Goal: Task Accomplishment & Management: Use online tool/utility

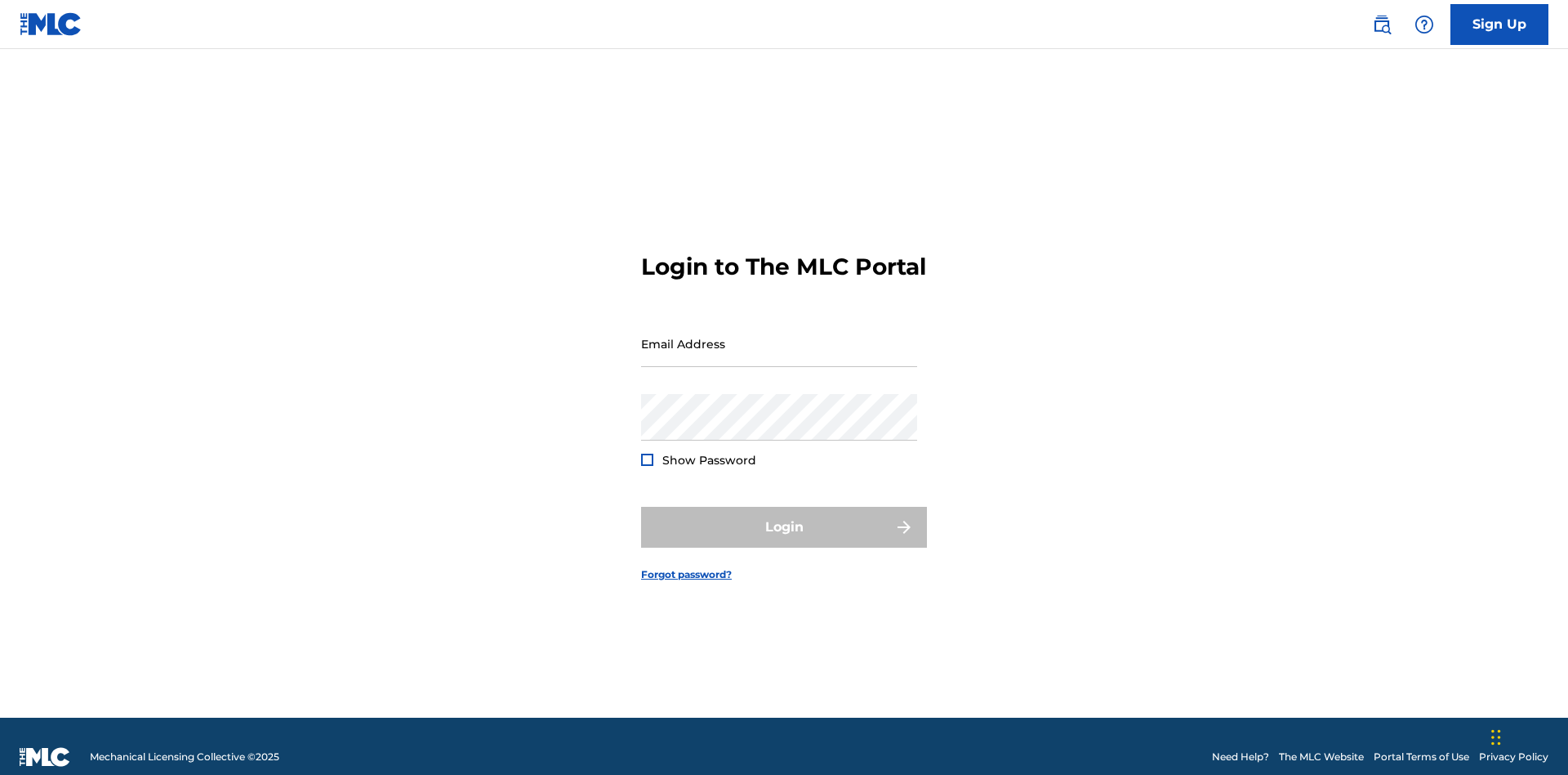
scroll to position [21, 0]
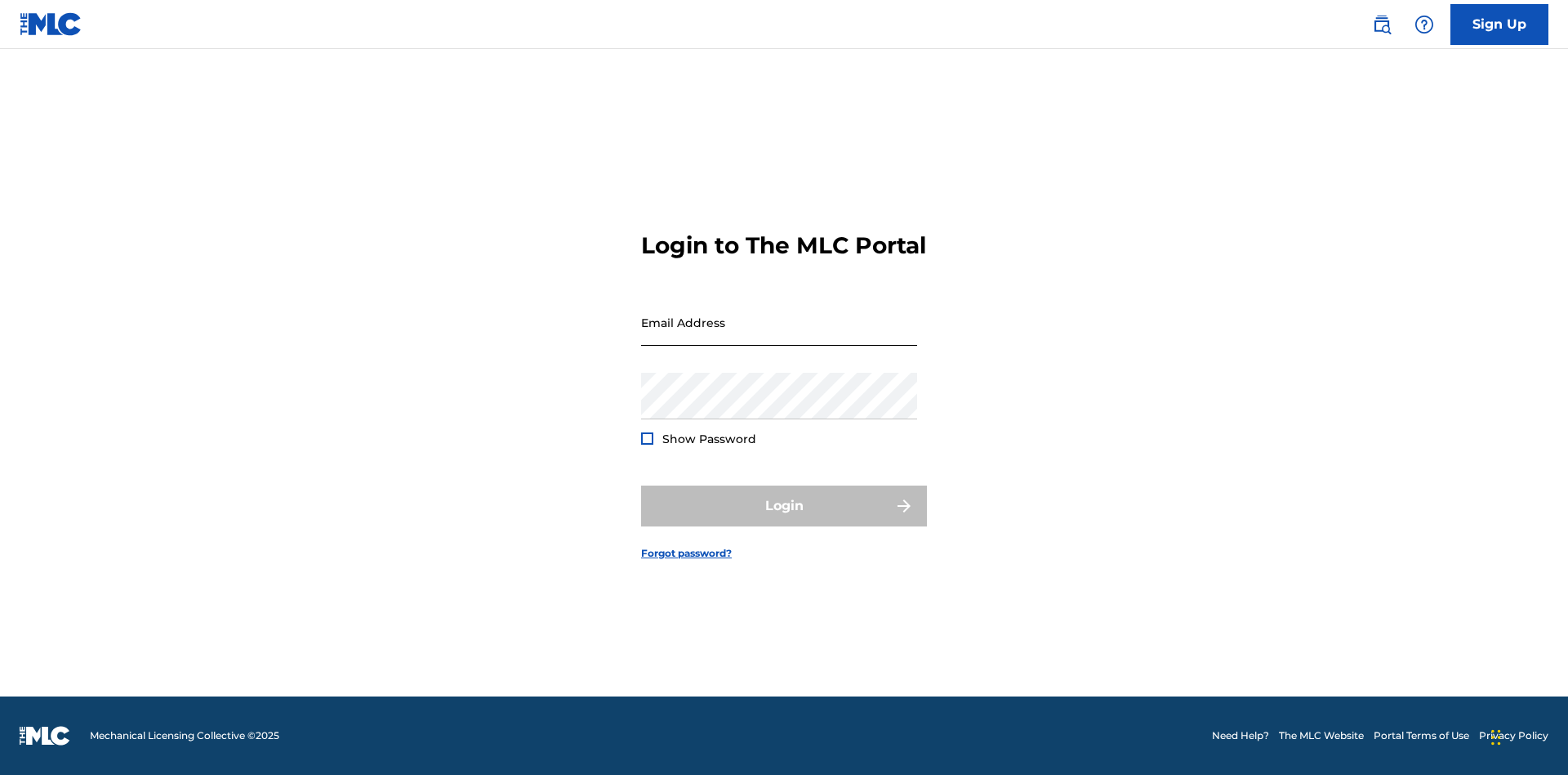
click at [779, 336] on input "Email Address" at bounding box center [779, 322] width 276 height 47
type input "Krystal.Ribble@themlc.com"
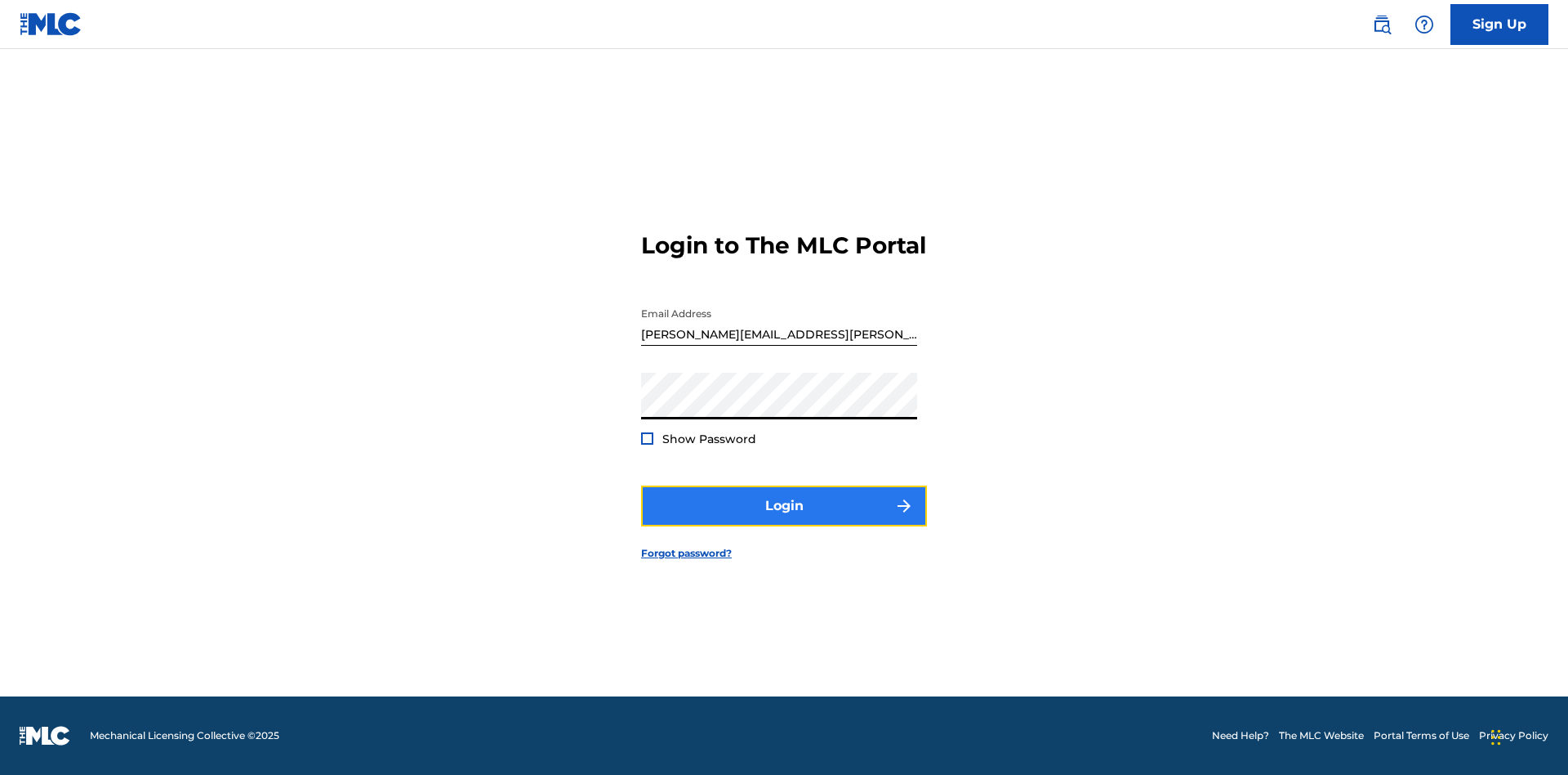
click at [784, 520] on button "Login" at bounding box center [784, 505] width 286 height 41
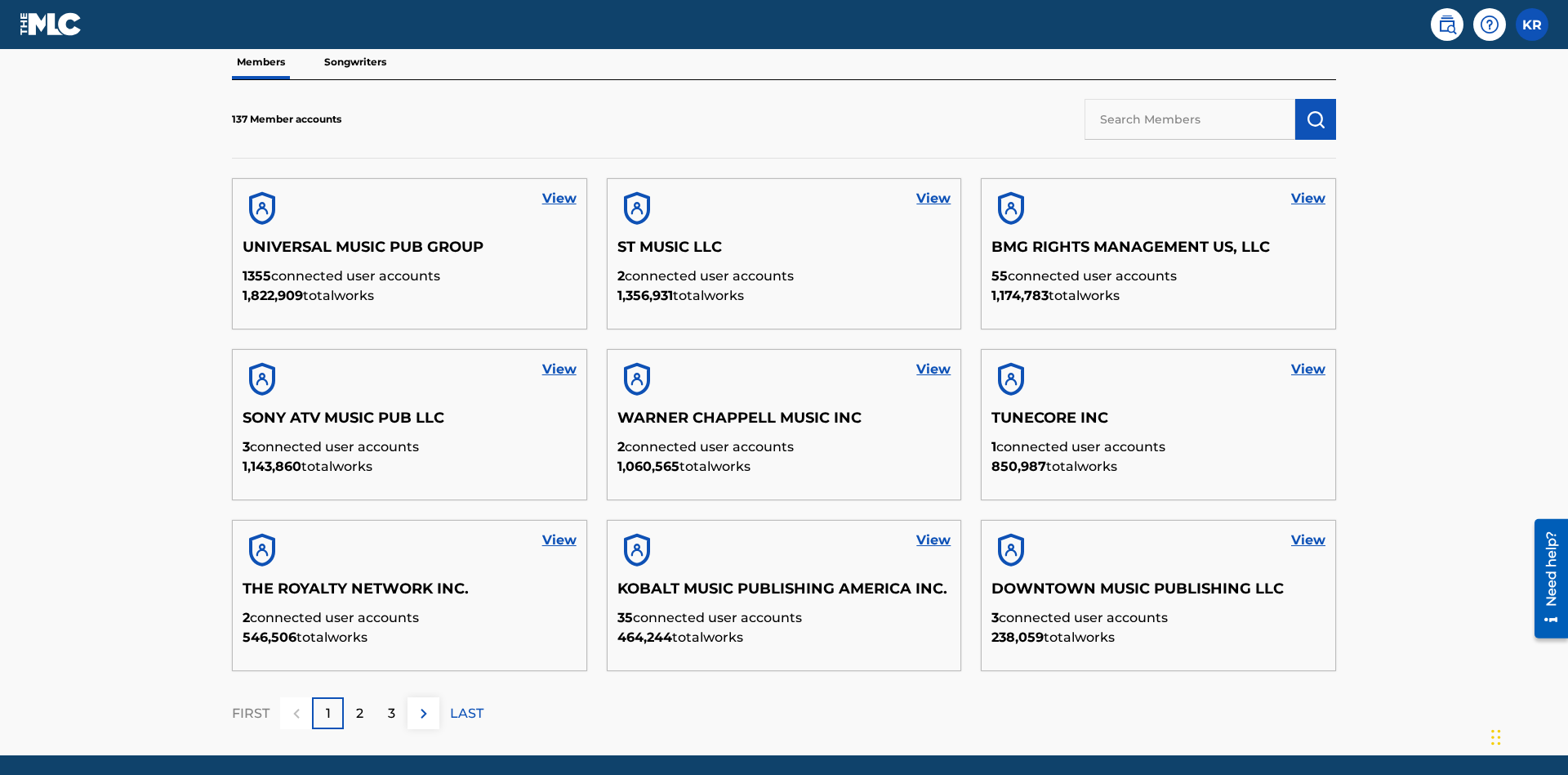
click at [1190, 119] on input "text" at bounding box center [1190, 119] width 211 height 41
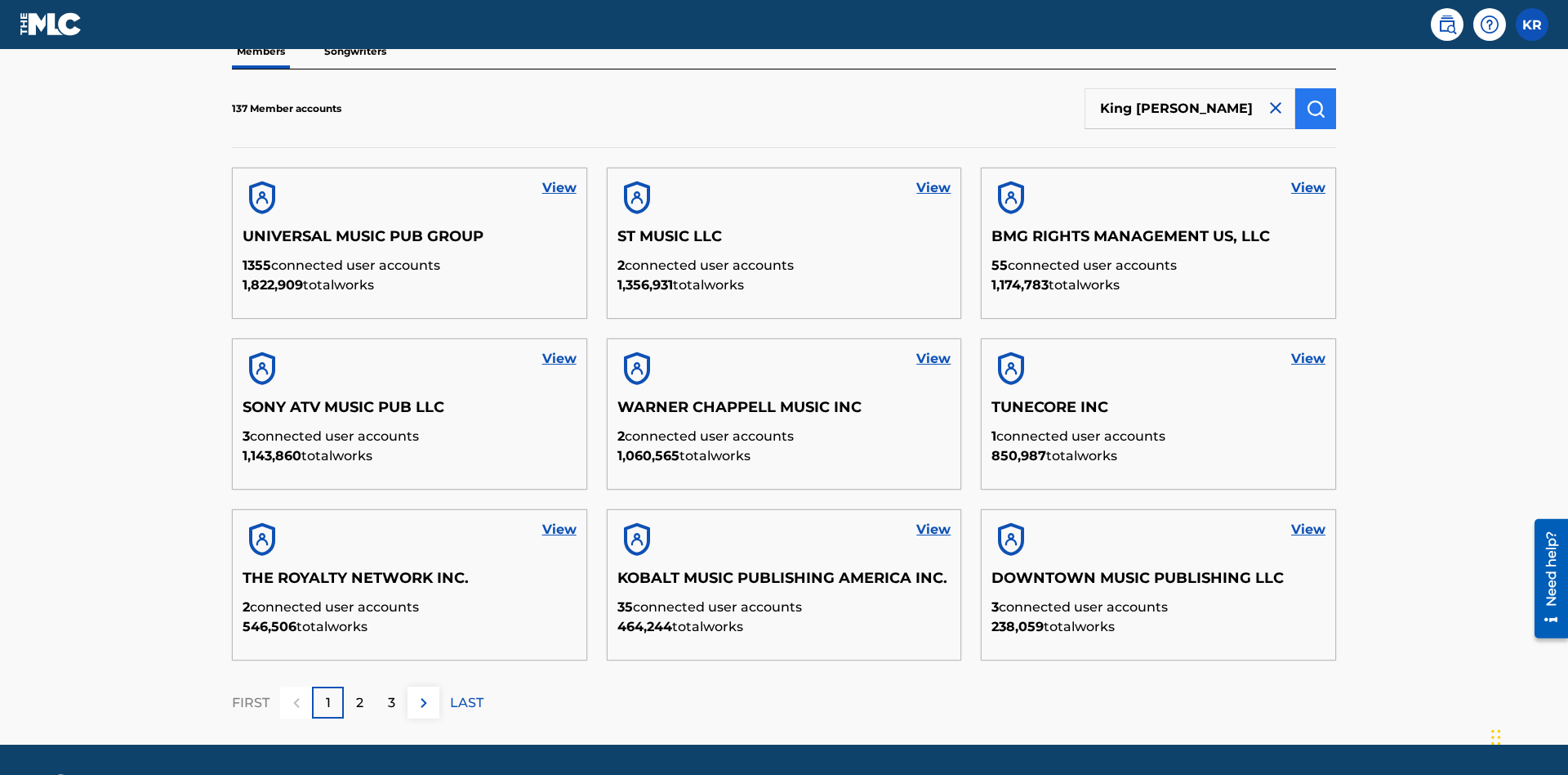
type input "King McTesterson"
click at [1315, 108] on img "submit" at bounding box center [1315, 109] width 20 height 20
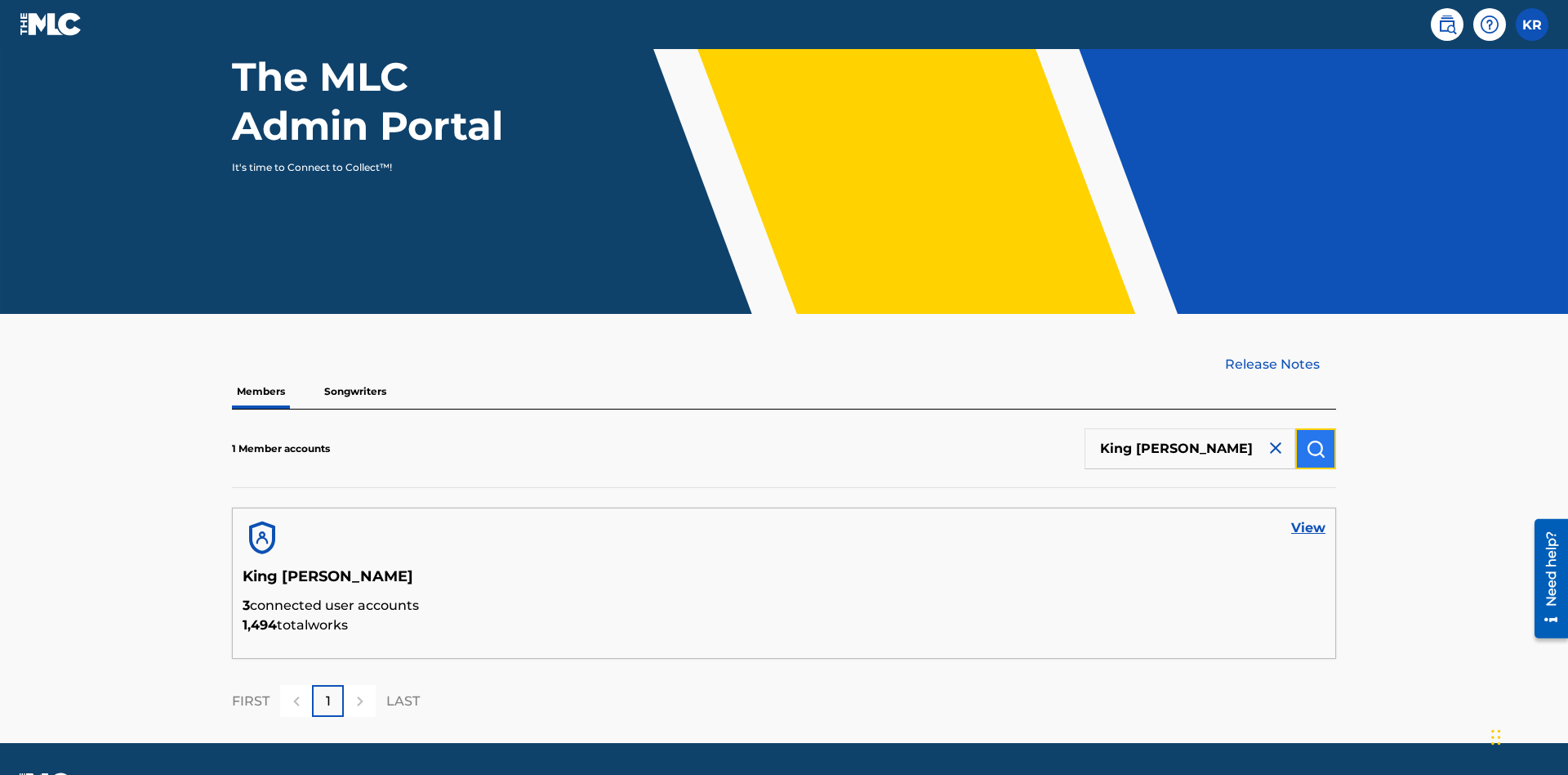
scroll to position [211, 0]
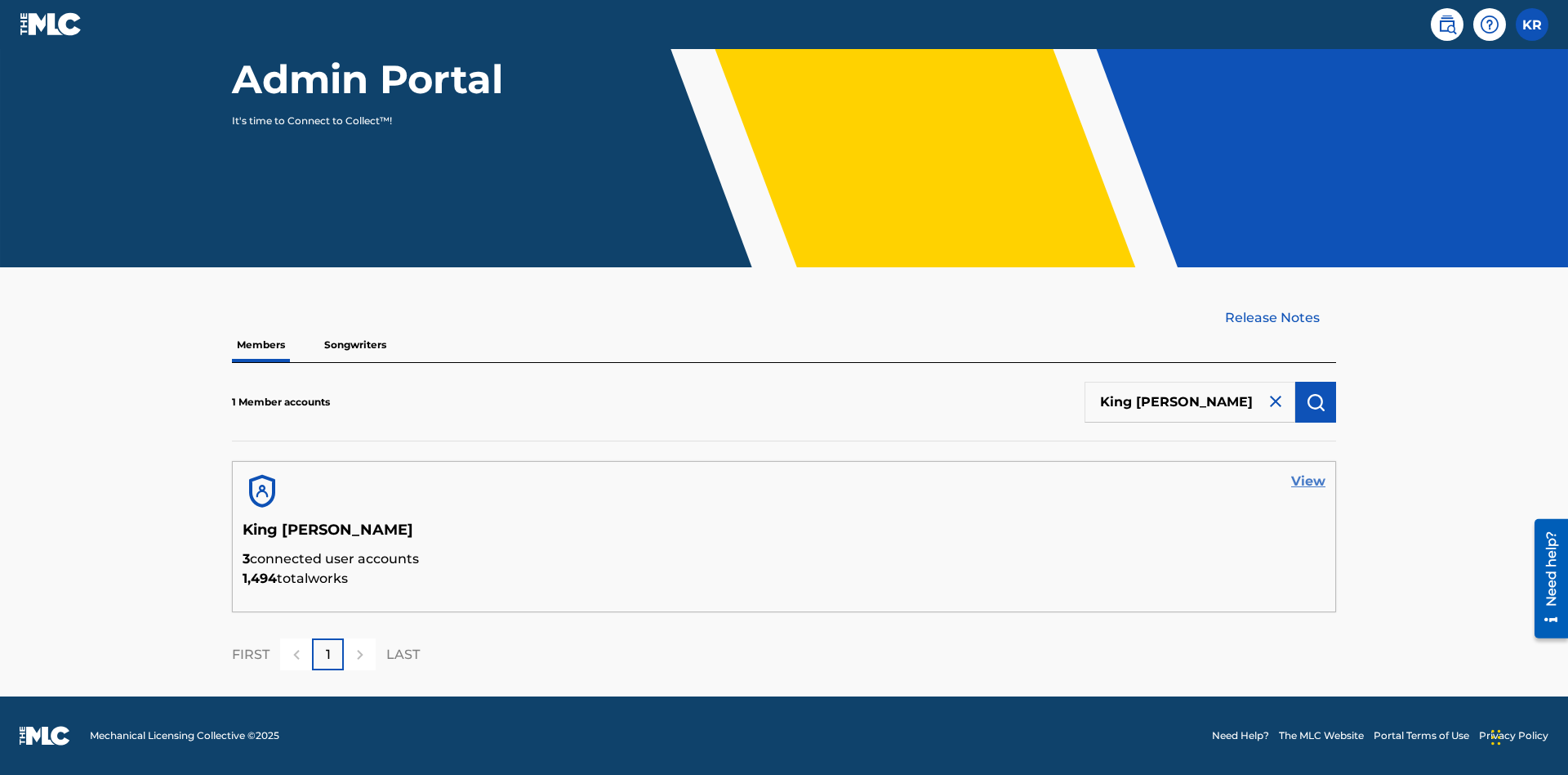
click at [1308, 481] on link "View" at bounding box center [1308, 481] width 34 height 20
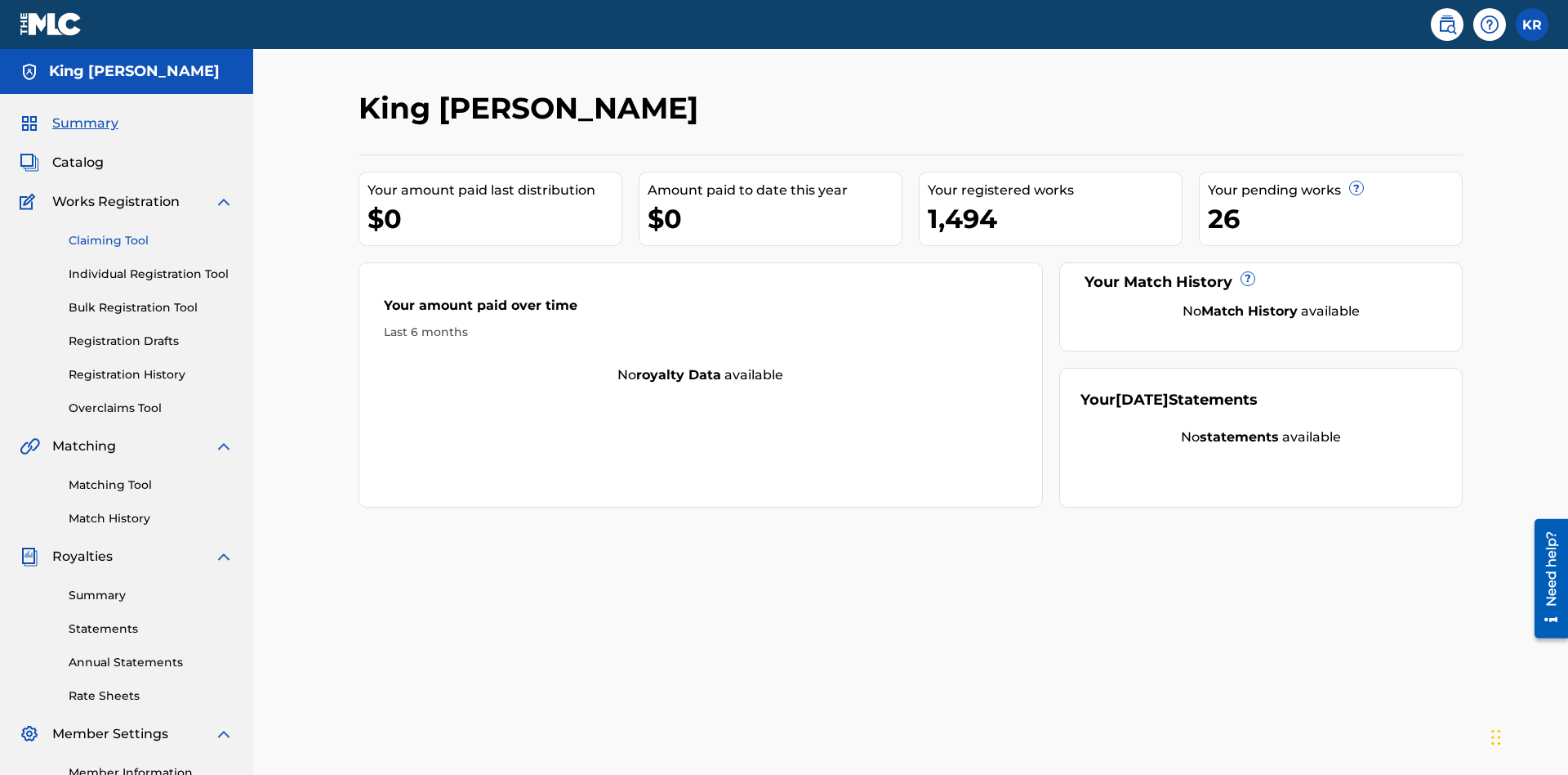
click at [151, 232] on link "Claiming Tool" at bounding box center [151, 240] width 165 height 17
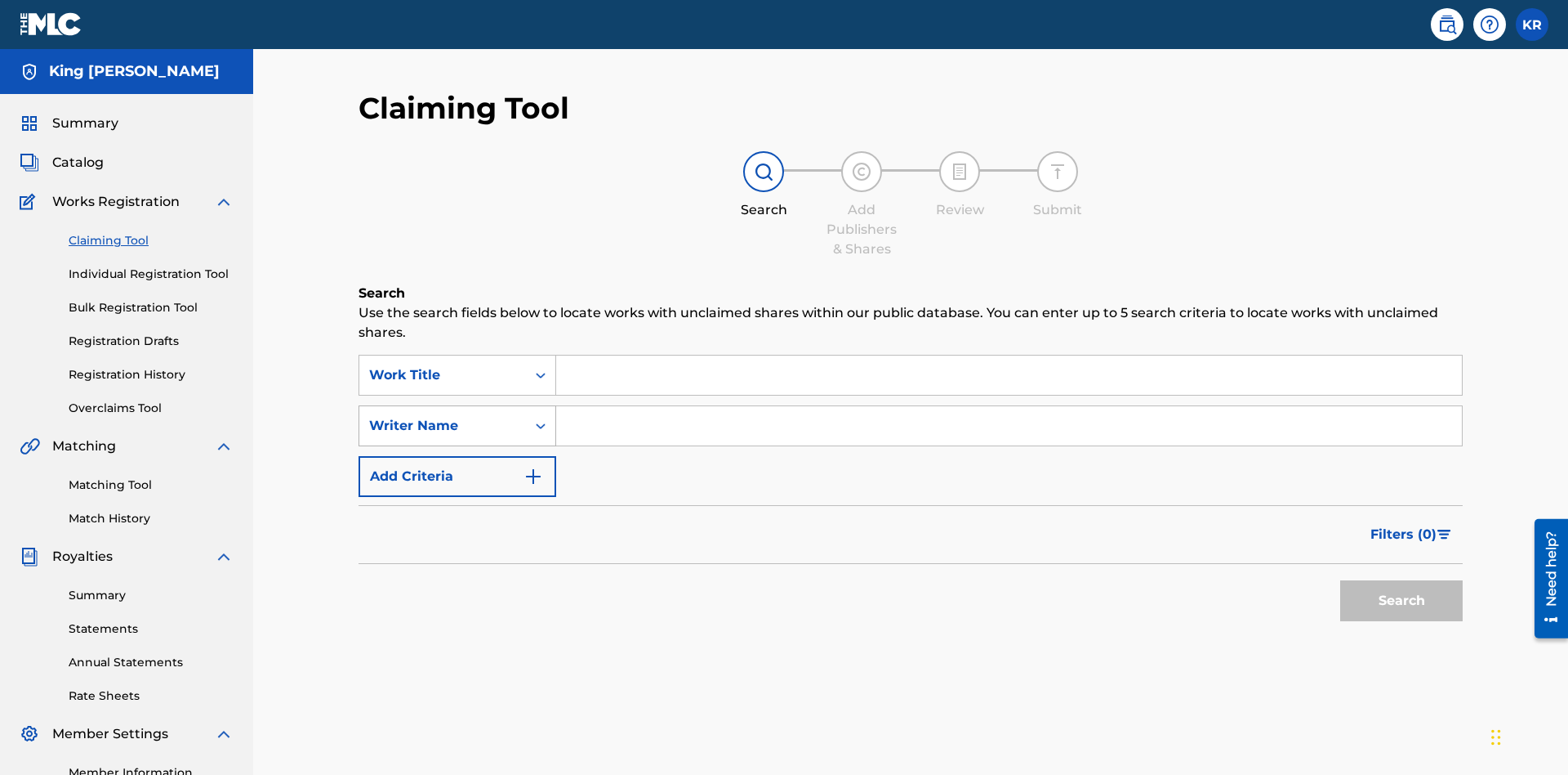
click at [443, 415] on div "Writer Name" at bounding box center [443, 425] width 147 height 20
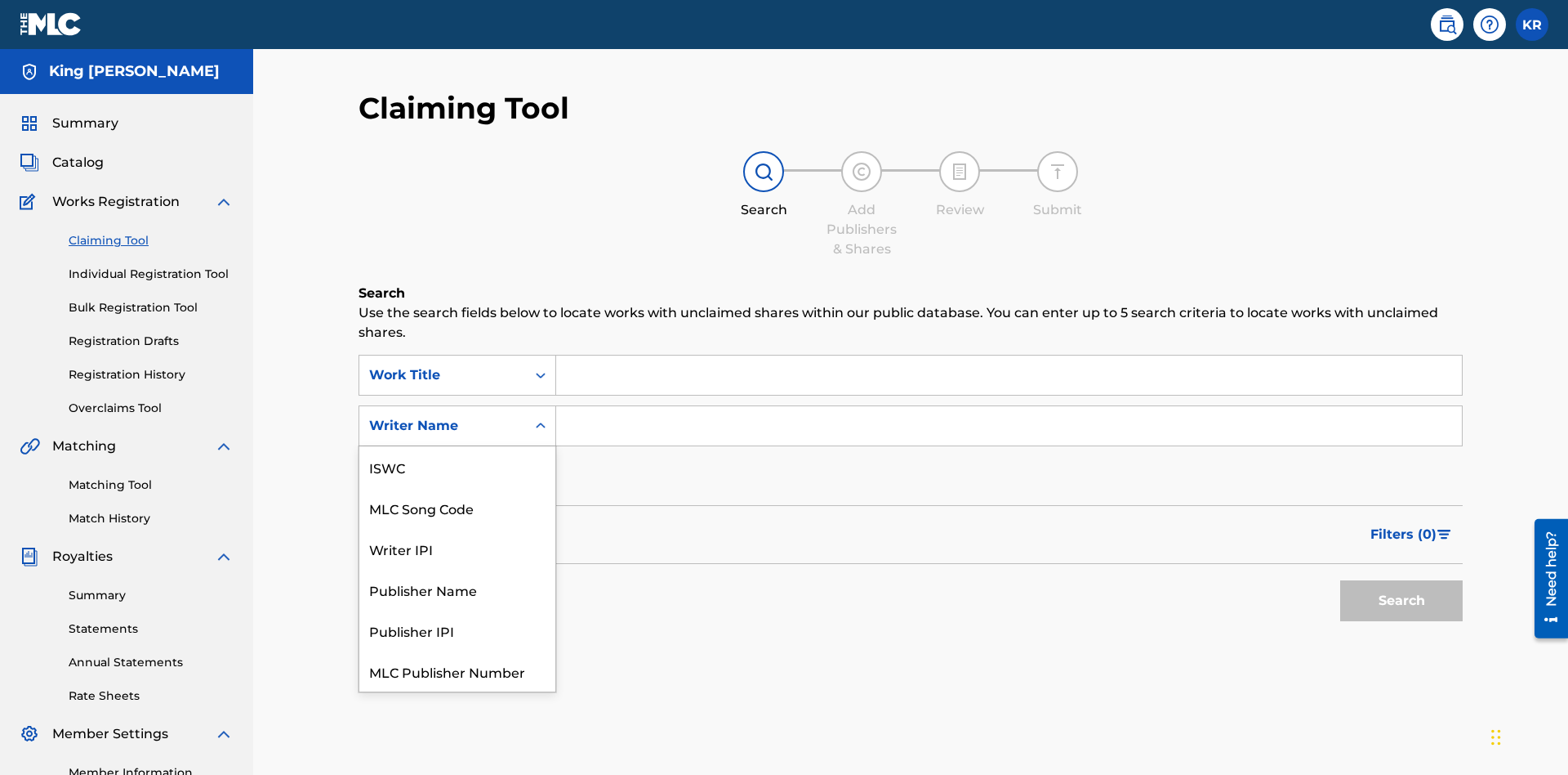
click at [457, 487] on div "MLC Song Code" at bounding box center [457, 507] width 196 height 41
click at [1008, 356] on input "Search Form" at bounding box center [1009, 375] width 906 height 39
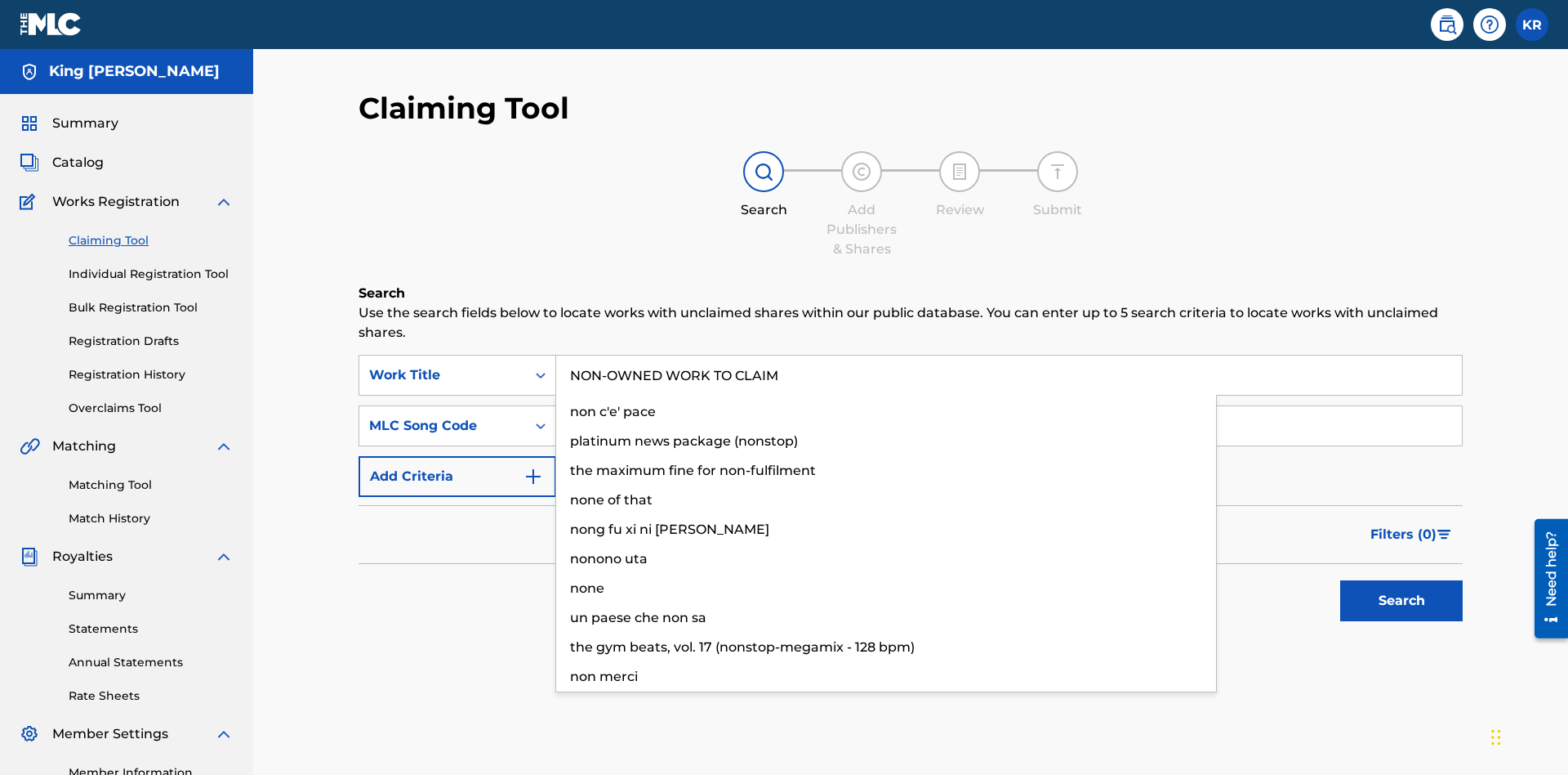
type input "NON-OWNED WORK TO CLAIM"
click at [1008, 406] on input "Search Form" at bounding box center [1009, 425] width 906 height 39
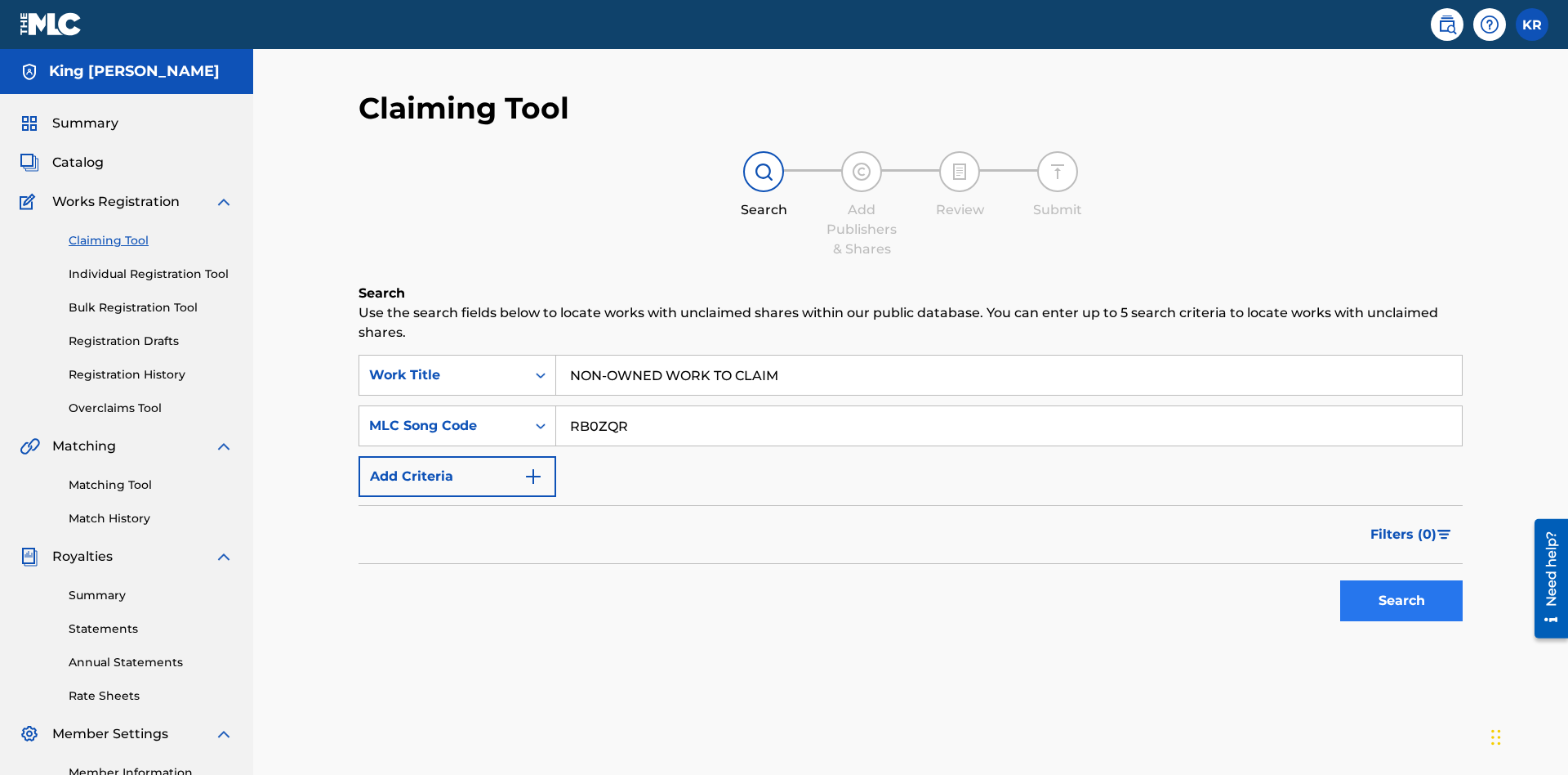
type input "RB0ZQR"
click at [1401, 580] on button "Search" at bounding box center [1401, 600] width 122 height 41
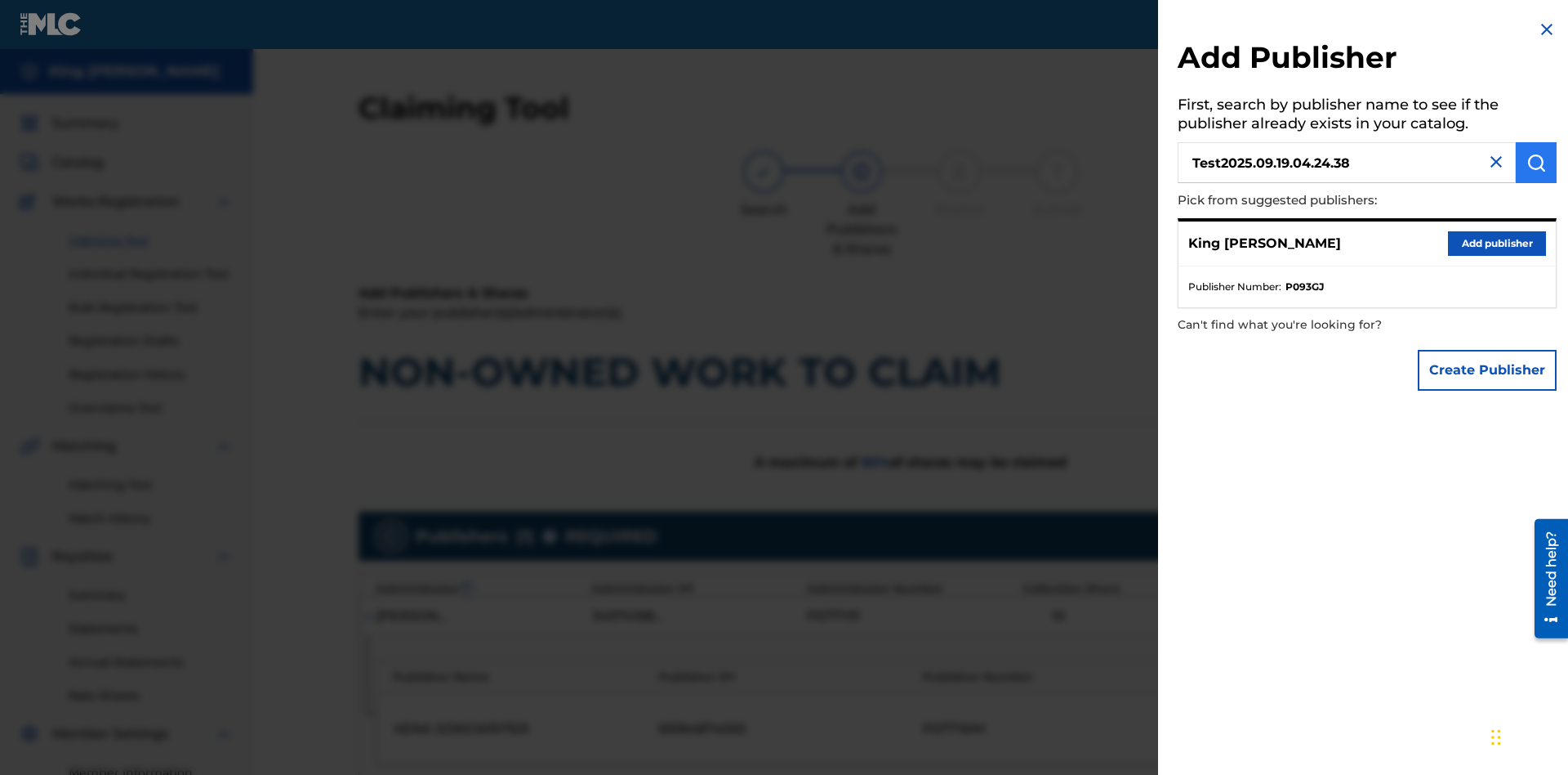
type input "Test2025.09.19.04.24.38"
click at [1536, 162] on img "submit" at bounding box center [1536, 162] width 20 height 20
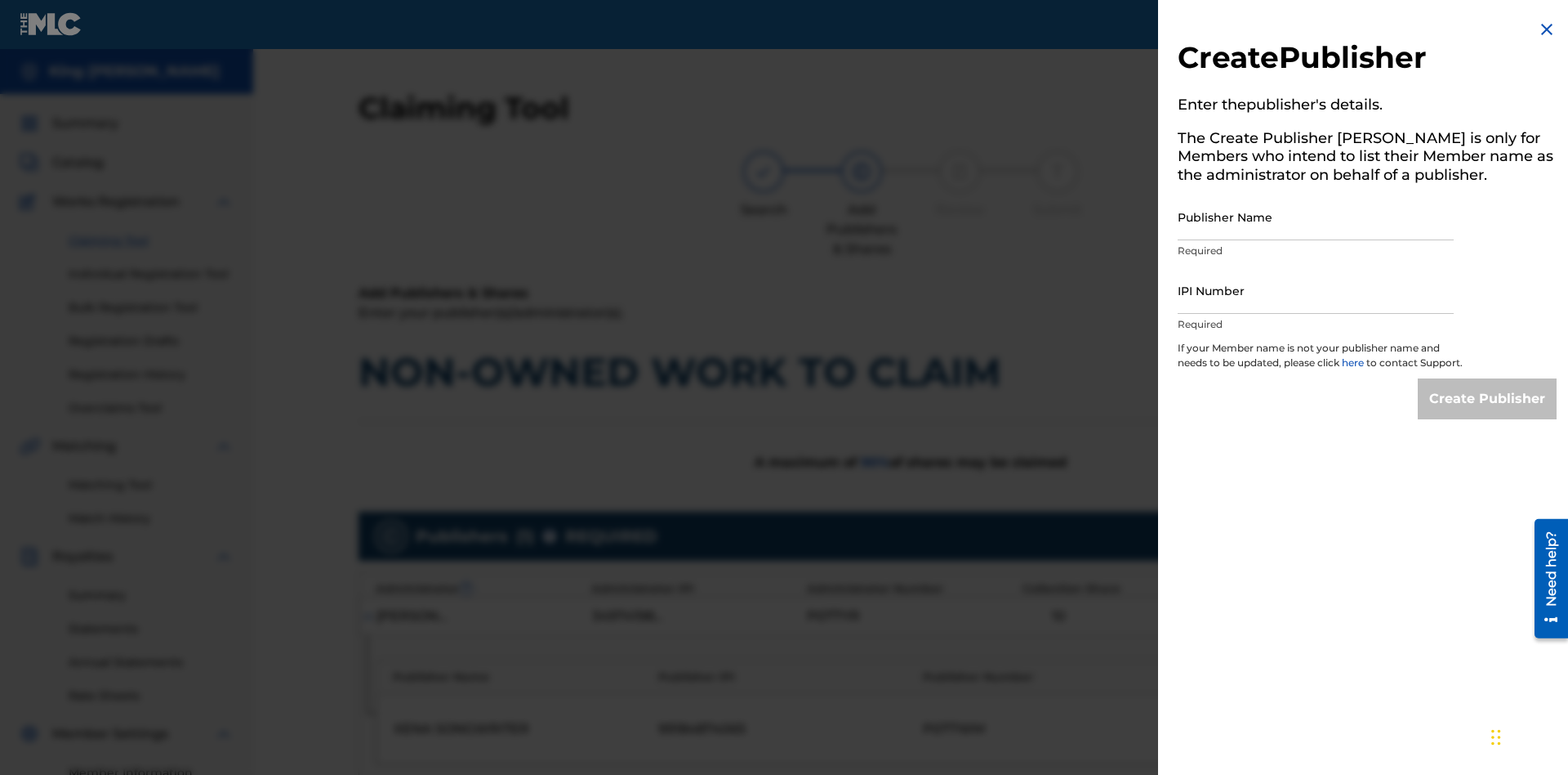
click at [1315, 216] on input "Publisher Name" at bounding box center [1315, 216] width 276 height 47
click at [1315, 290] on input "IPI Number" at bounding box center [1315, 290] width 276 height 47
click at [1487, 413] on input "Create Publisher" at bounding box center [1486, 398] width 138 height 41
click at [1487, 379] on input "Create Publisher" at bounding box center [1486, 398] width 138 height 41
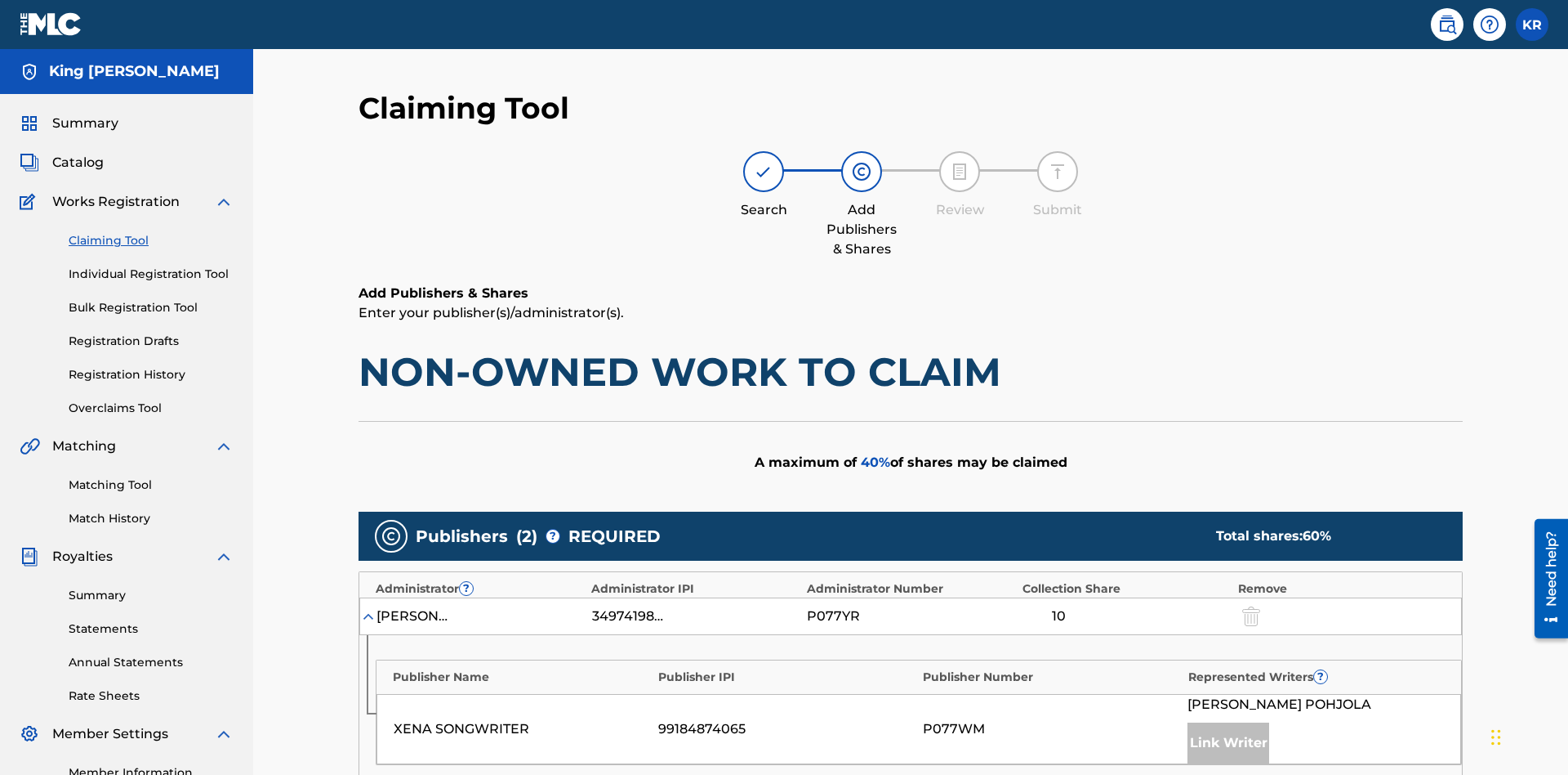
type input "50"
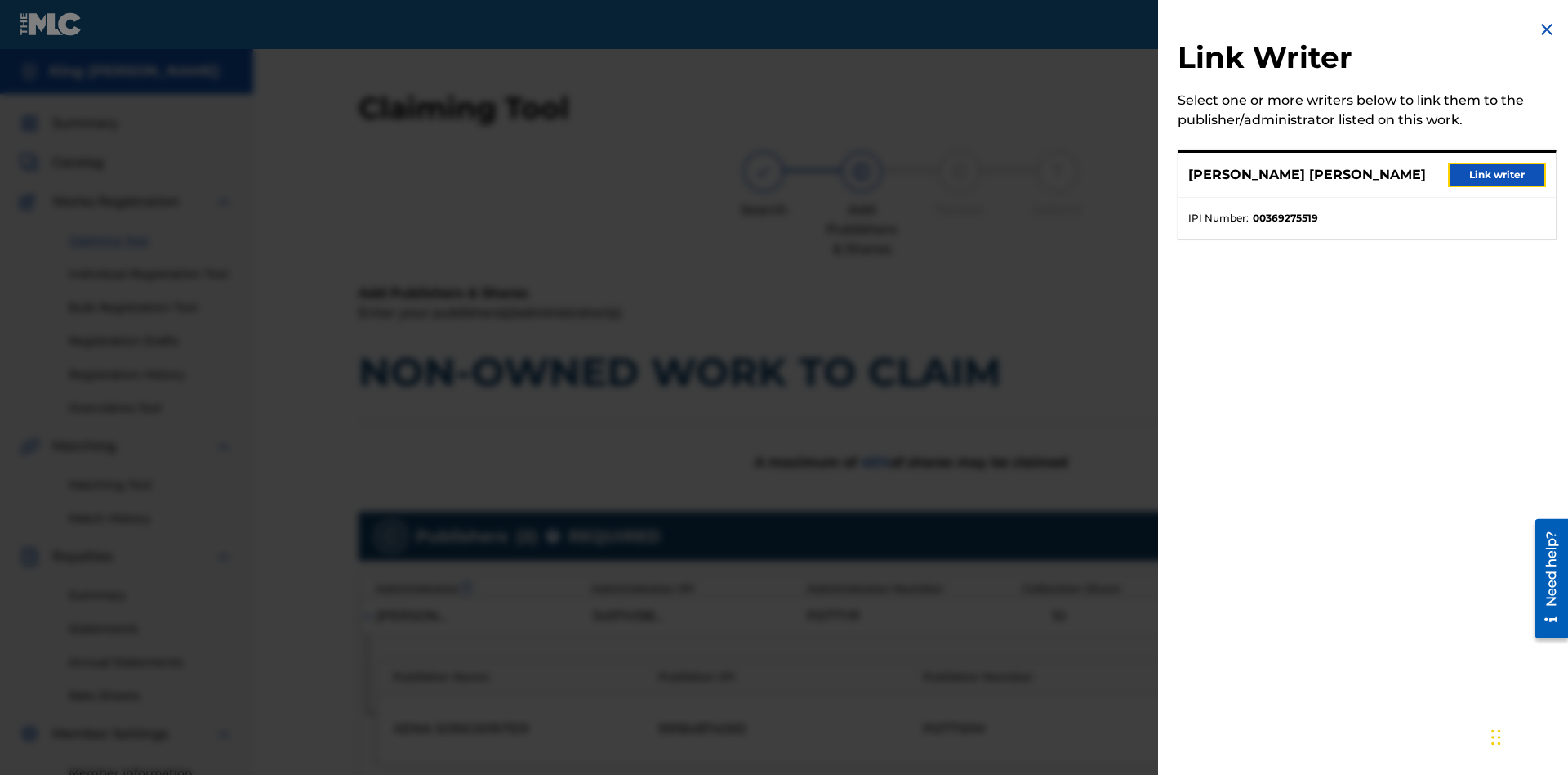
click at [1496, 175] on button "Link writer" at bounding box center [1496, 174] width 98 height 25
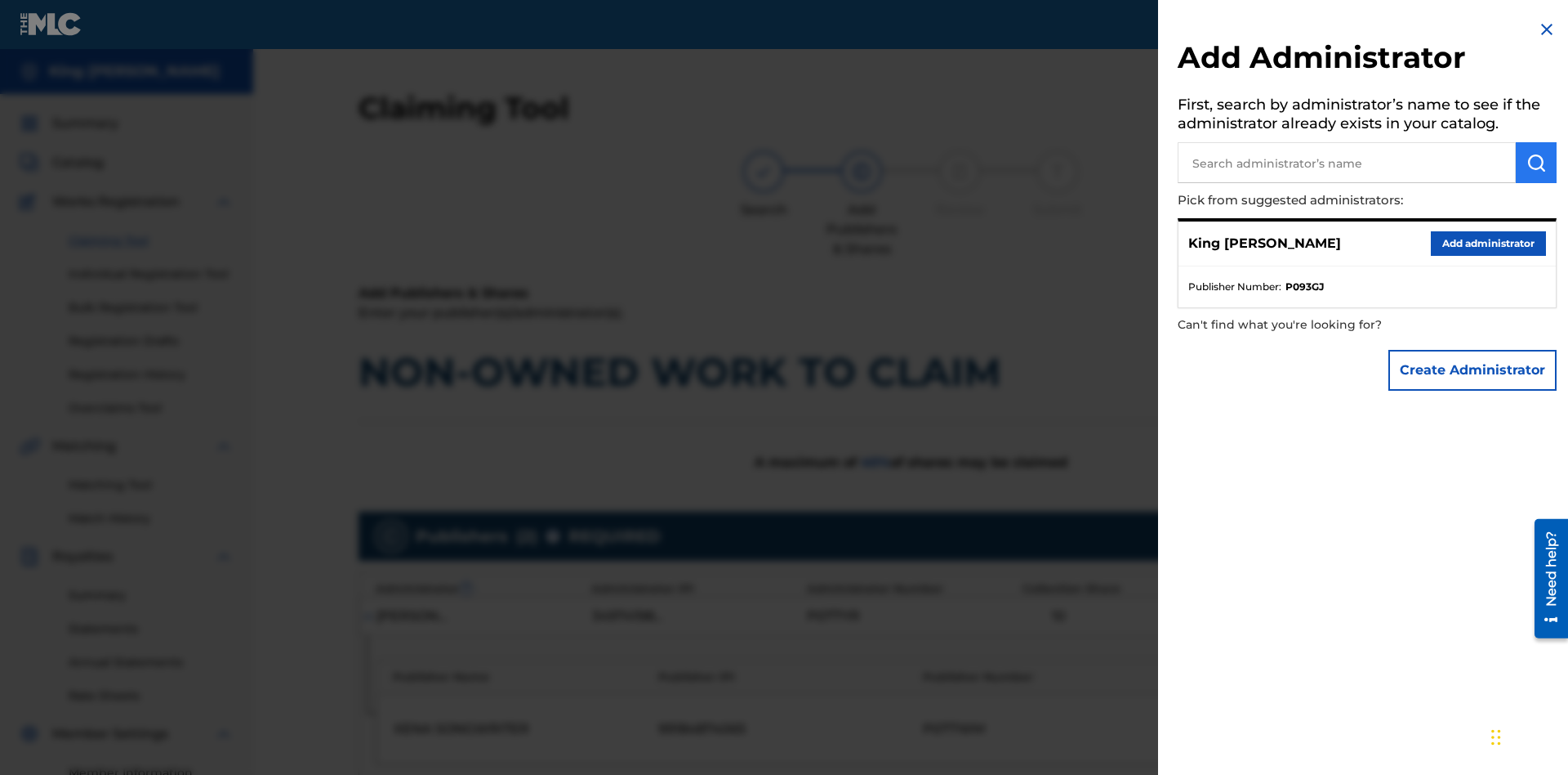
click at [1346, 162] on input "text" at bounding box center [1347, 162] width 338 height 41
type input "Test2025.09.19.04.25.10"
click at [1536, 162] on img "submit" at bounding box center [1536, 162] width 20 height 20
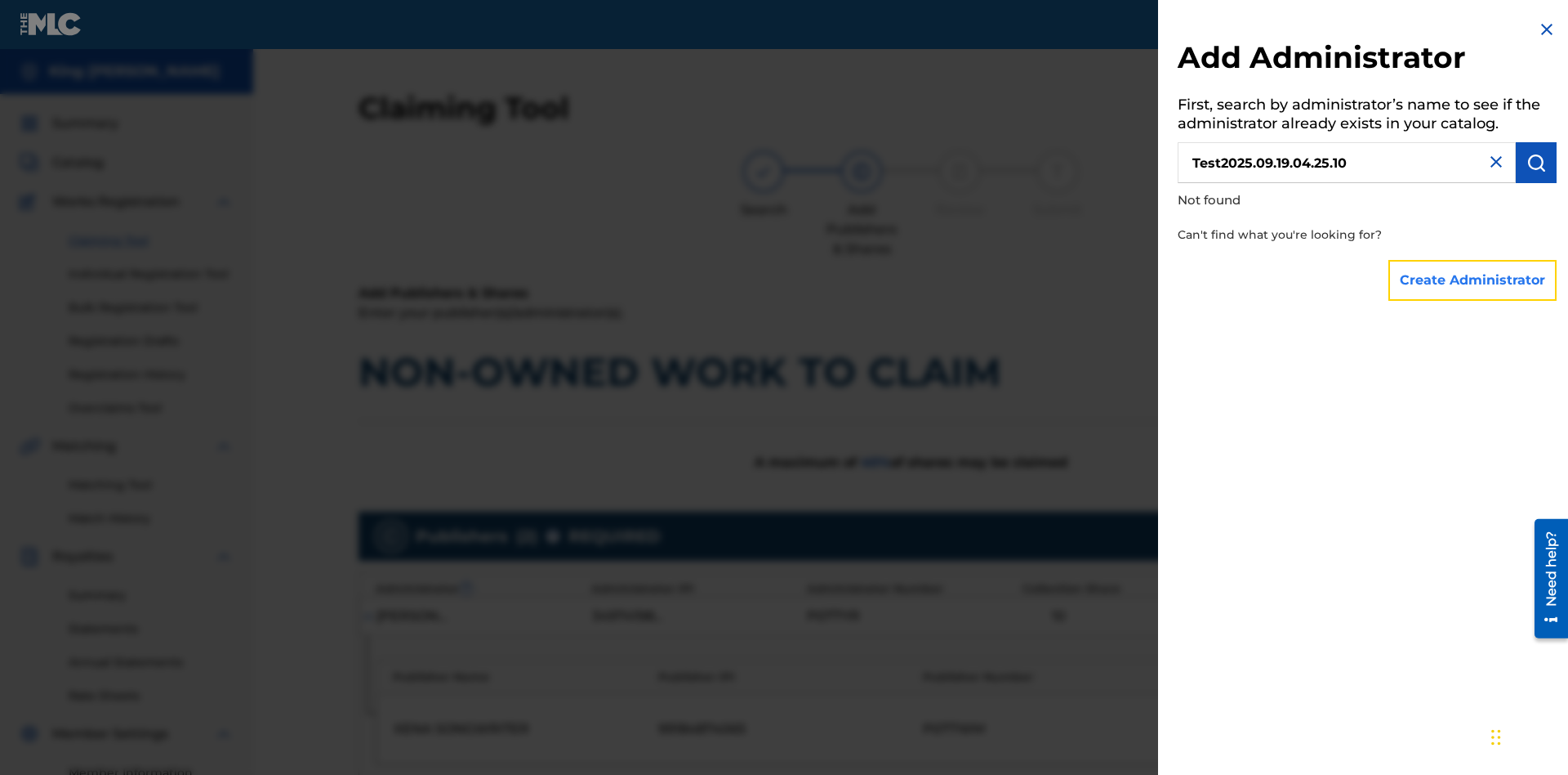
click at [1473, 280] on button "Create Administrator" at bounding box center [1471, 280] width 168 height 41
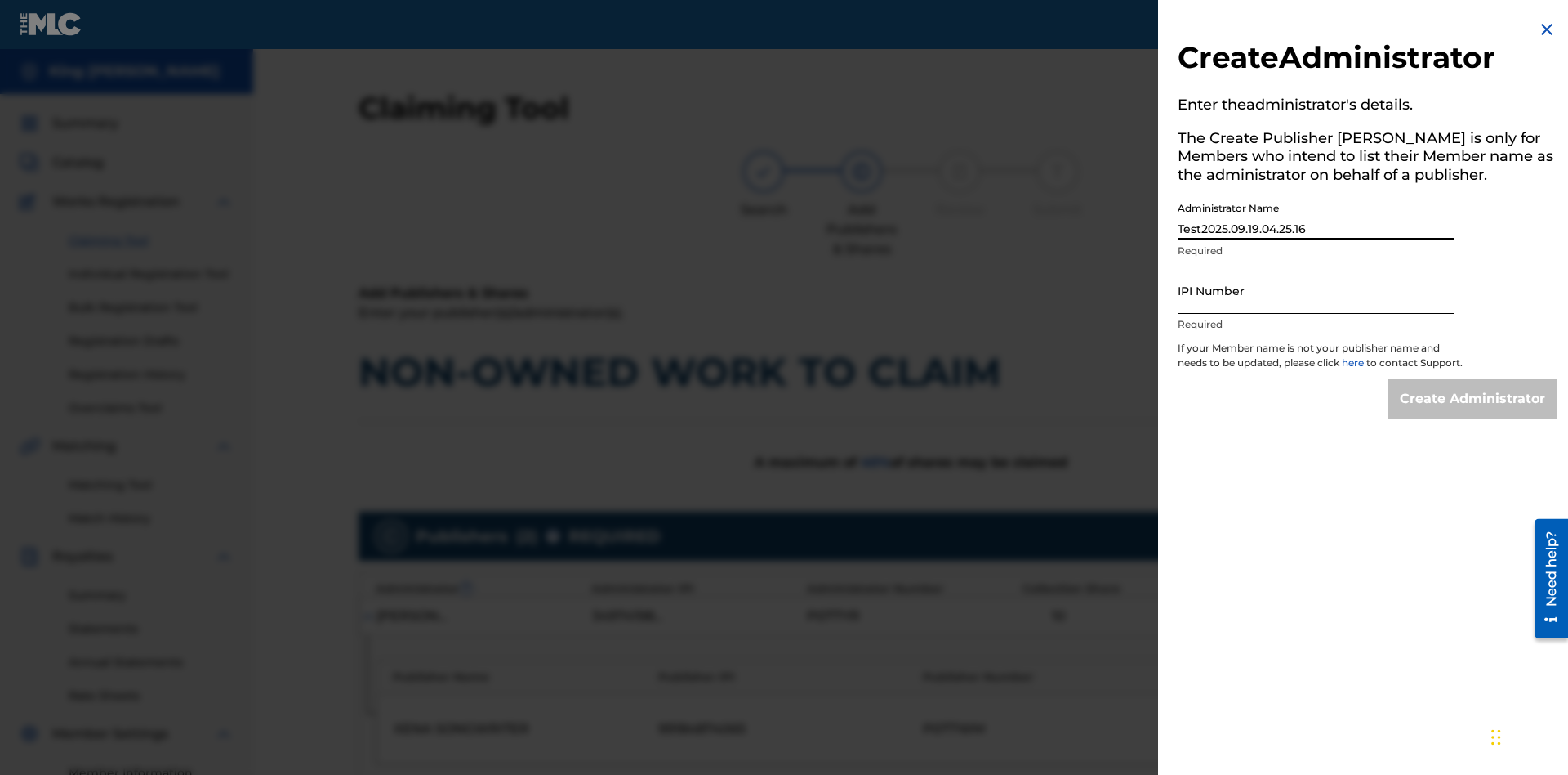
click at [1315, 290] on input "IPI Number" at bounding box center [1315, 290] width 276 height 47
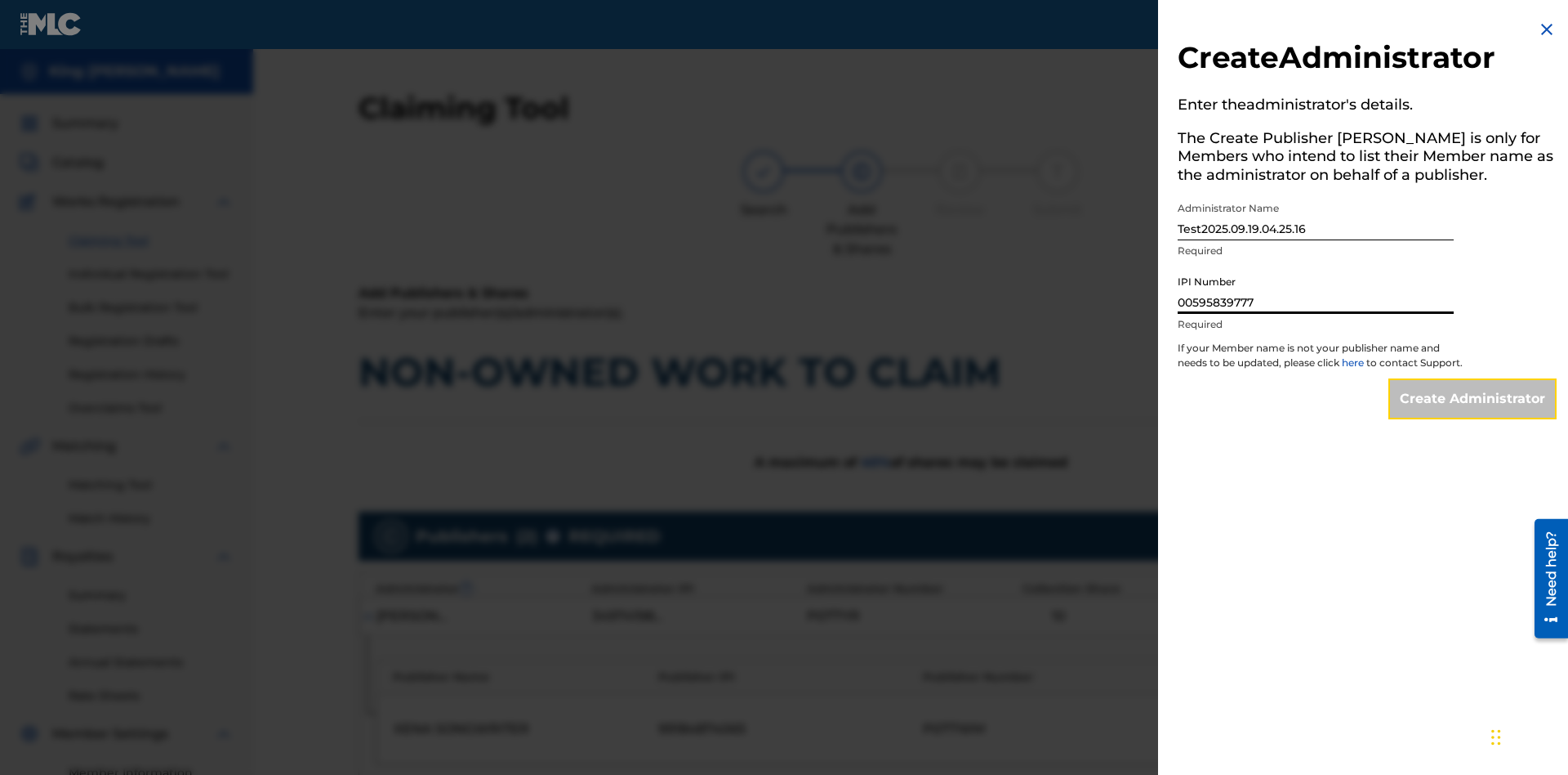
click at [1473, 413] on input "Create Administrator" at bounding box center [1471, 398] width 168 height 41
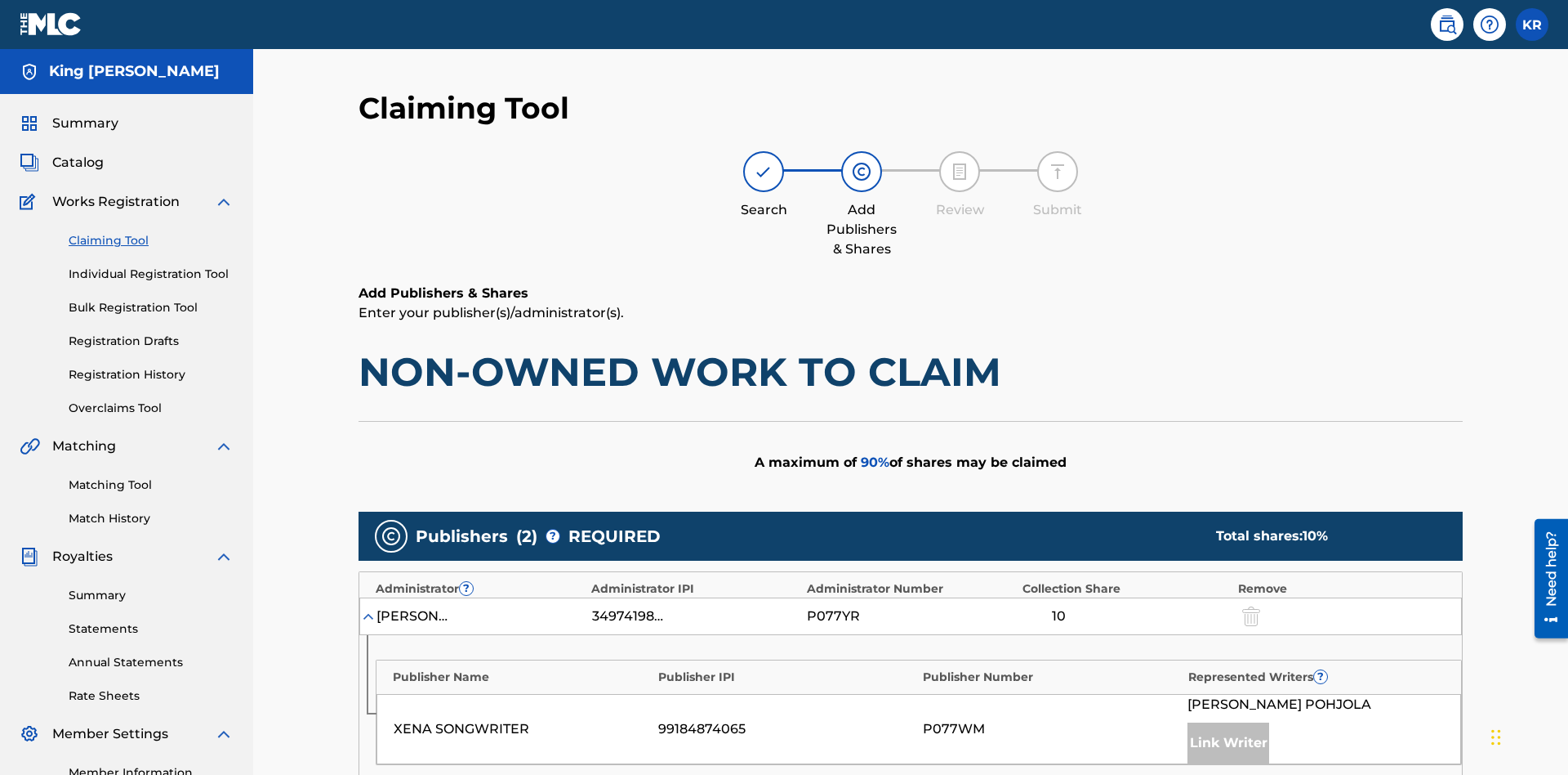
type input "50"
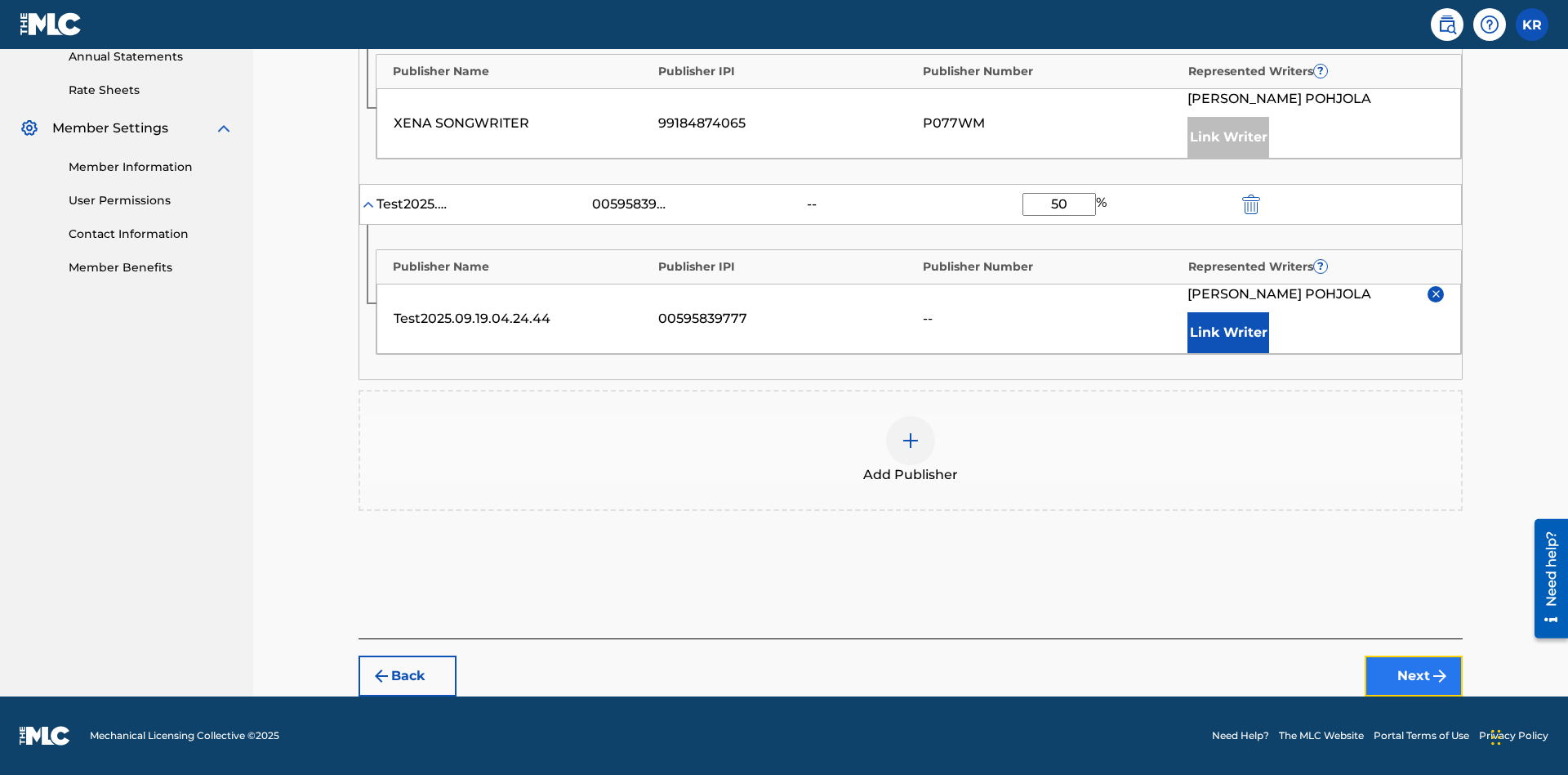
click at [1414, 675] on button "Next" at bounding box center [1414, 675] width 98 height 41
